Goal: Find specific page/section: Find specific page/section

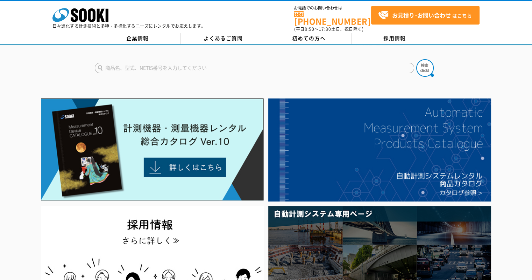
click at [209, 66] on input "text" at bounding box center [254, 68] width 319 height 10
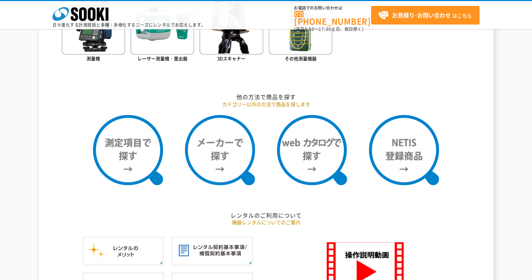
scroll to position [560, 0]
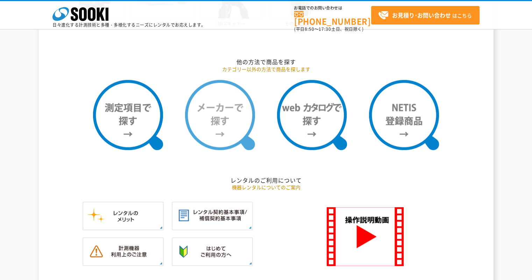
type input "商品名、型式、NETIS番号を入力してください"
click at [239, 105] on img at bounding box center [220, 115] width 70 height 70
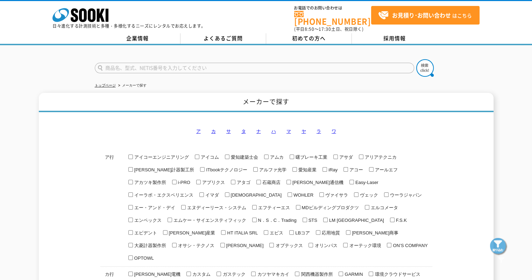
click at [287, 128] on link "マ" at bounding box center [289, 130] width 5 height 5
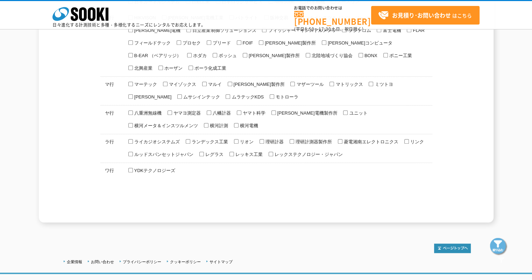
scroll to position [506, 0]
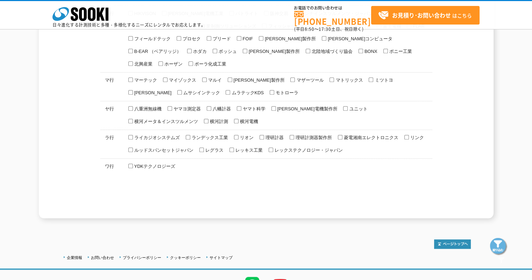
click at [182, 90] on span "ムサシインテック" at bounding box center [201, 92] width 38 height 5
click at [177, 90] on input "ムサシインテック" at bounding box center [179, 92] width 5 height 5
checkbox input "true"
click at [498, 252] on img at bounding box center [498, 246] width 17 height 17
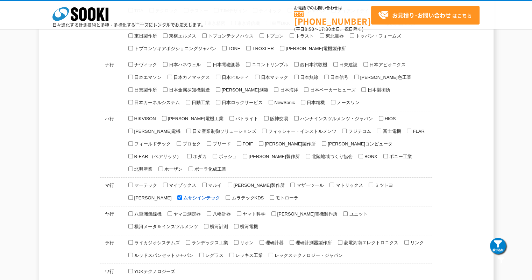
scroll to position [366, 0]
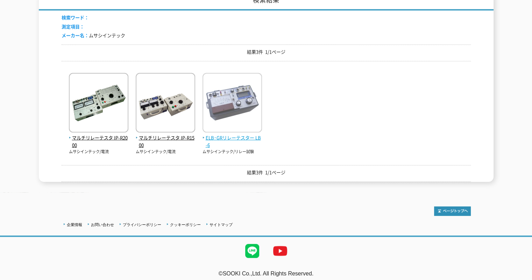
scroll to position [49, 0]
